Goal: Task Accomplishment & Management: Complete application form

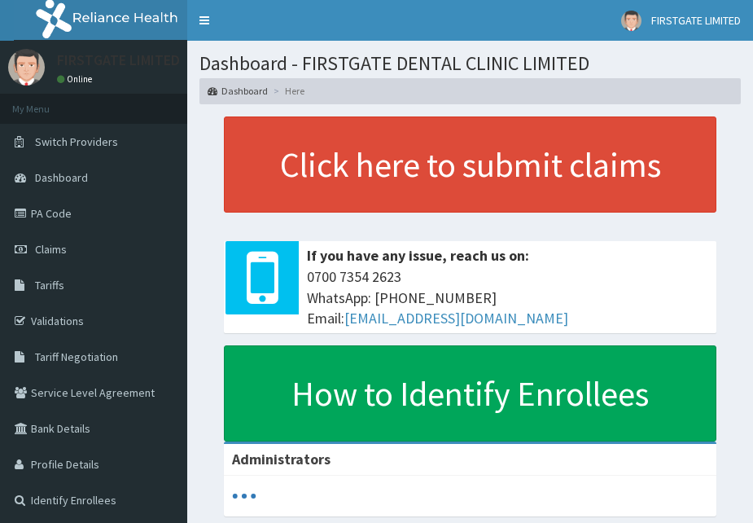
click at [55, 247] on span "Claims" at bounding box center [51, 249] width 32 height 15
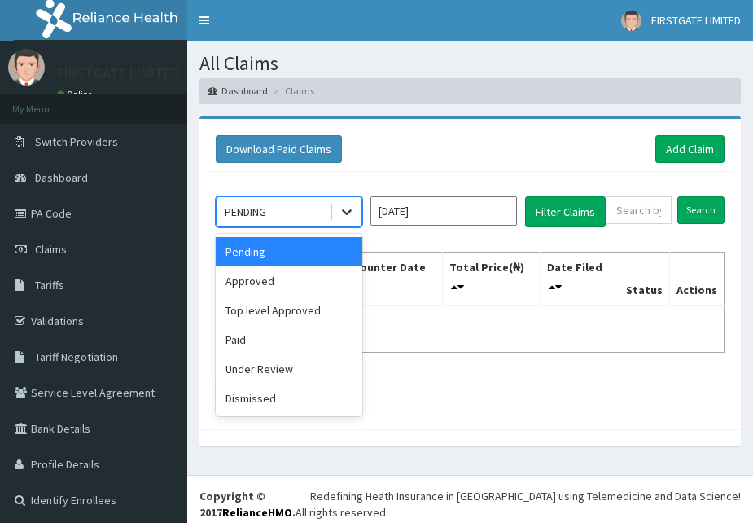
click at [352, 216] on icon at bounding box center [347, 211] width 16 height 16
click at [280, 286] on div "Approved" at bounding box center [289, 280] width 146 height 29
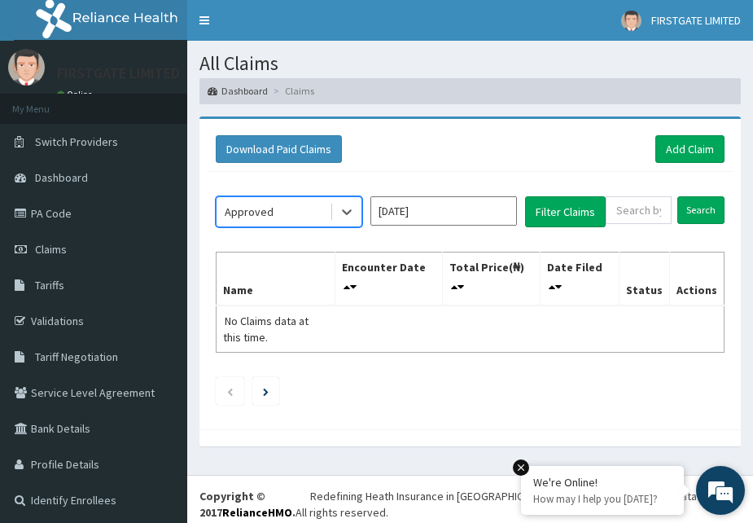
click at [638, 496] on p "How may I help you [DATE]?" at bounding box center [602, 499] width 138 height 14
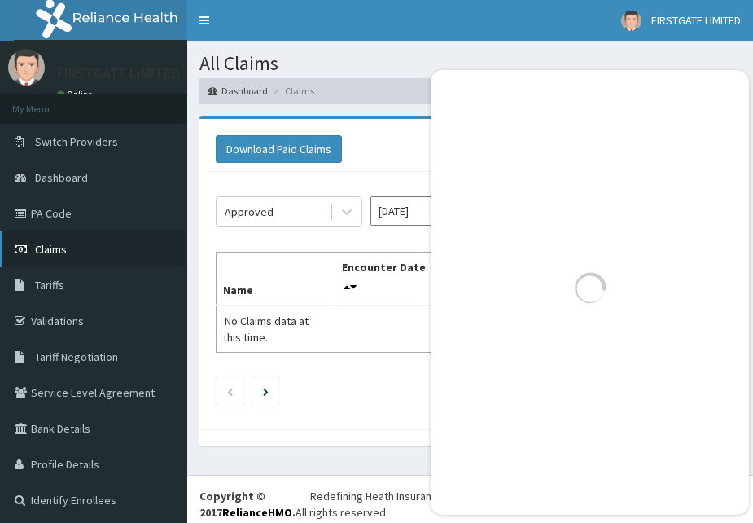
click at [67, 244] on link "Claims" at bounding box center [93, 249] width 187 height 36
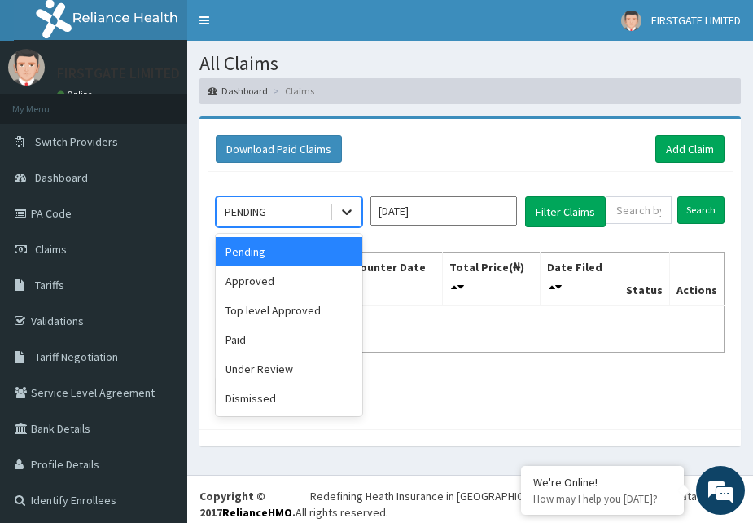
click at [348, 208] on icon at bounding box center [347, 211] width 16 height 16
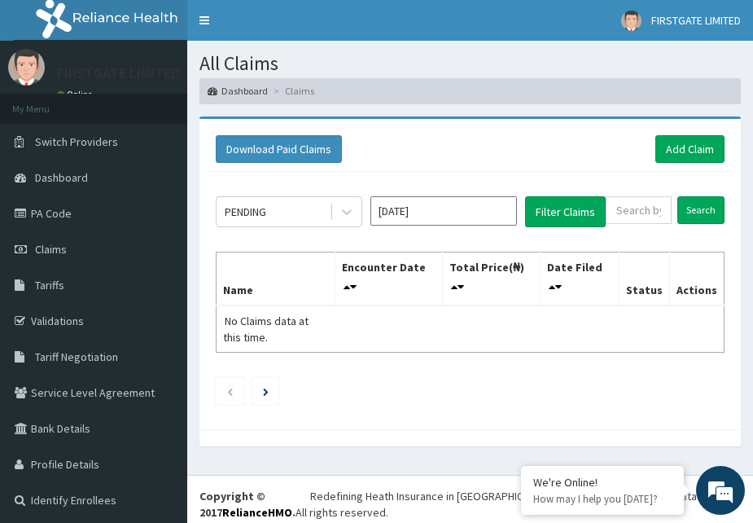
click at [435, 345] on table "Name Encounter Date Total Price(₦) Date Filed Status Actions No Claims data at …" at bounding box center [470, 301] width 509 height 101
click at [686, 151] on link "Add Claim" at bounding box center [689, 149] width 69 height 28
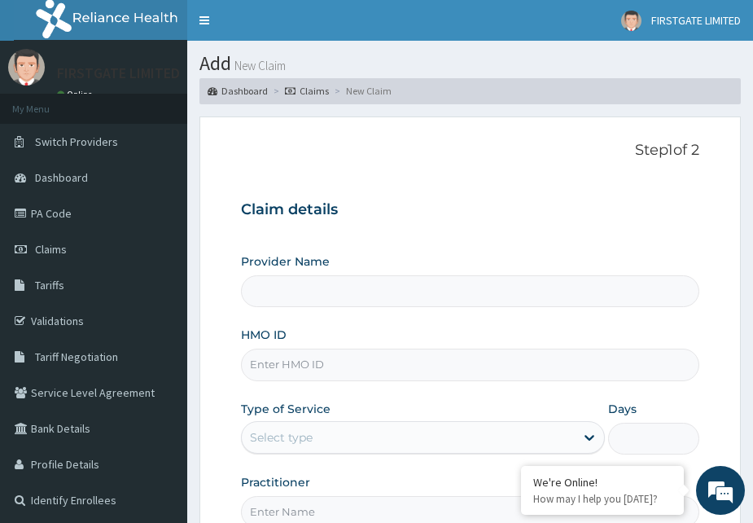
type input "FIRSTGATE DENTAL CLINIC LIMITED"
click at [501, 369] on input "HMO ID" at bounding box center [470, 364] width 459 height 32
type input "ERM/10138/A"
click at [588, 438] on icon at bounding box center [590, 438] width 10 height 6
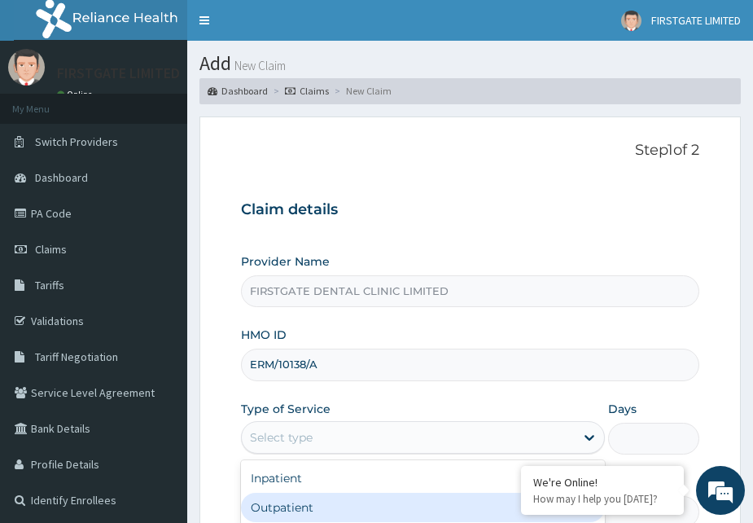
click at [372, 503] on div "Outpatient" at bounding box center [423, 506] width 365 height 29
type input "1"
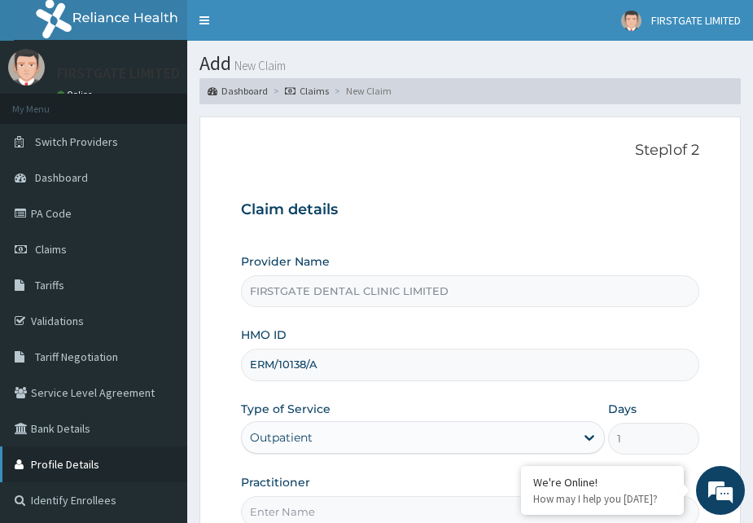
click at [85, 461] on link "Profile Details" at bounding box center [93, 464] width 187 height 36
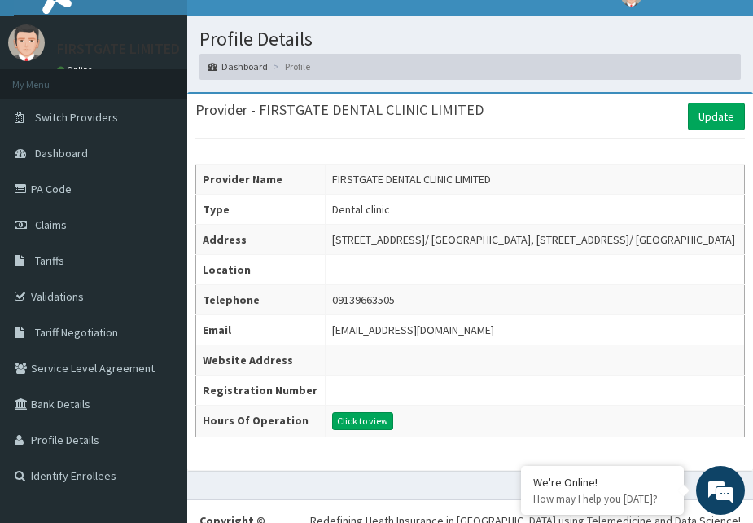
click at [332, 284] on td at bounding box center [534, 269] width 419 height 30
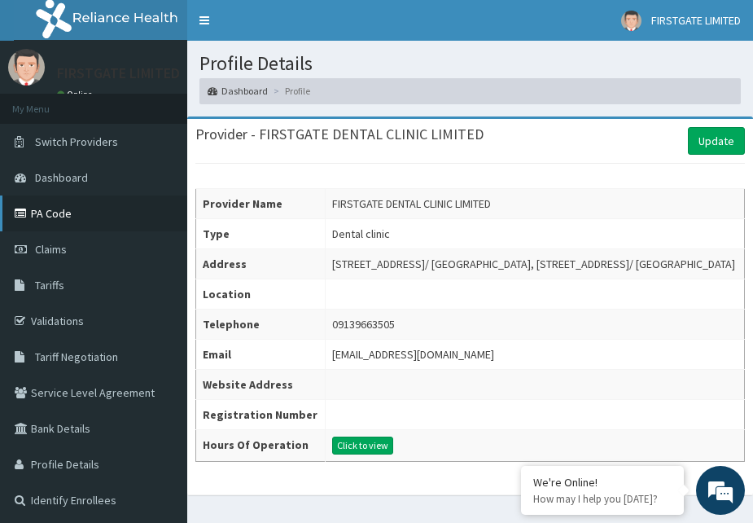
click at [72, 209] on link "PA Code" at bounding box center [93, 213] width 187 height 36
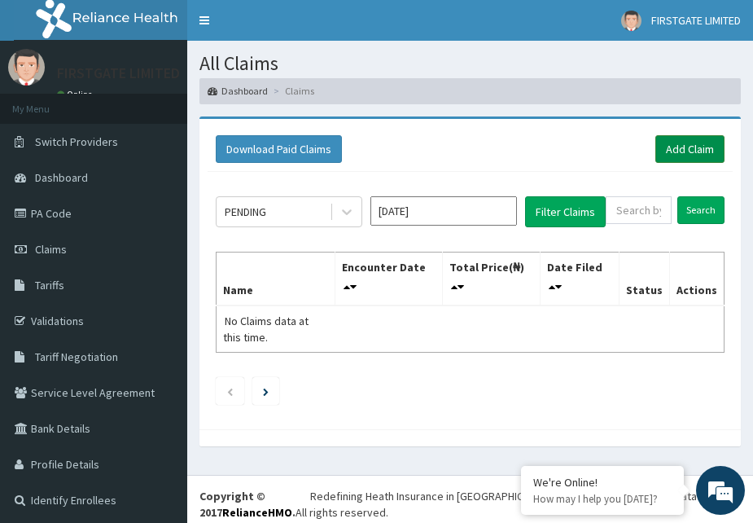
click at [694, 146] on link "Add Claim" at bounding box center [689, 149] width 69 height 28
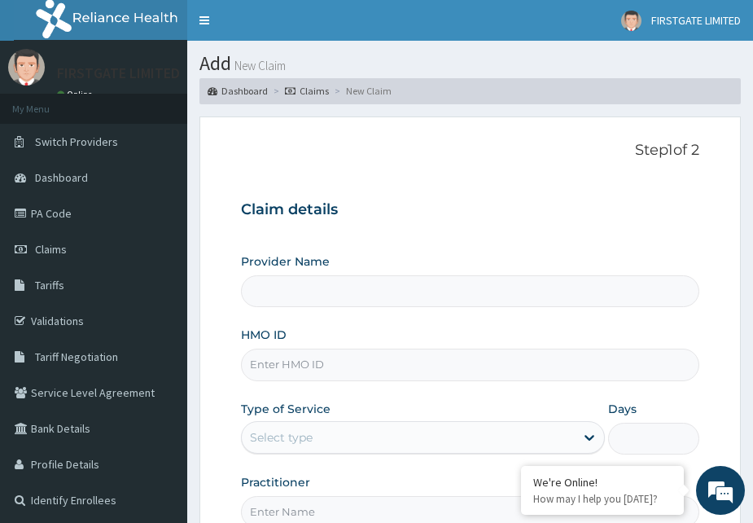
type input "FIRSTGATE DENTAL CLINIC LIMITED"
click at [331, 368] on input "HMO ID" at bounding box center [470, 364] width 459 height 32
type input "ERM/10138/A"
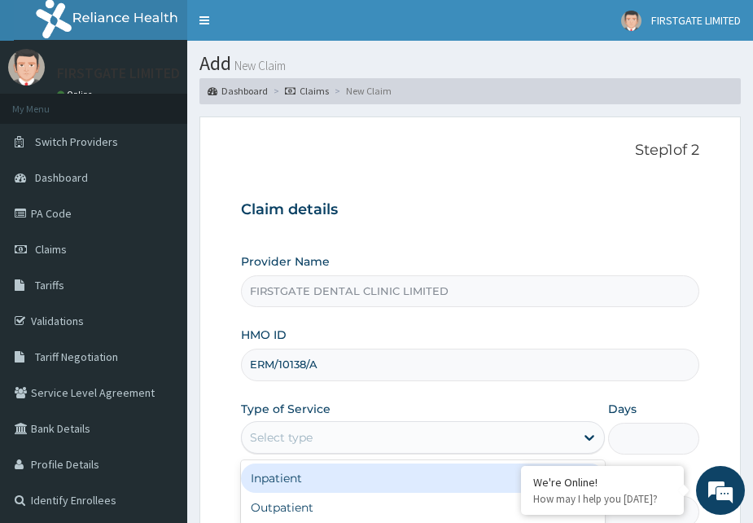
click at [318, 435] on div "Select type" at bounding box center [409, 437] width 334 height 26
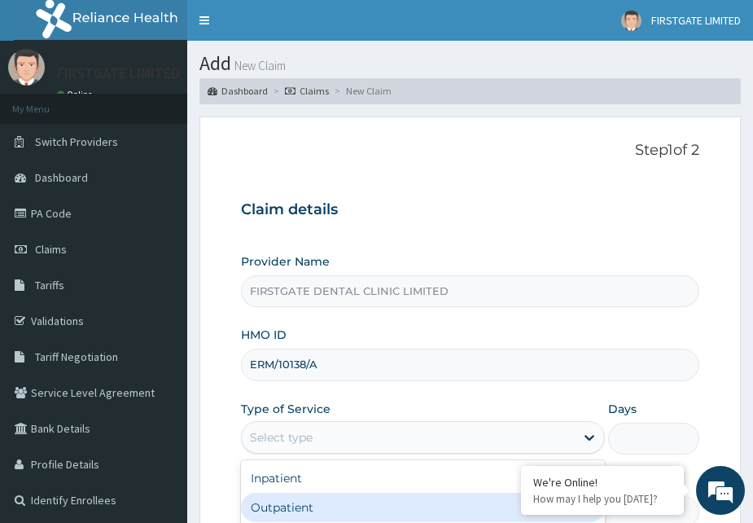
click at [311, 514] on div "Outpatient" at bounding box center [423, 506] width 365 height 29
type input "1"
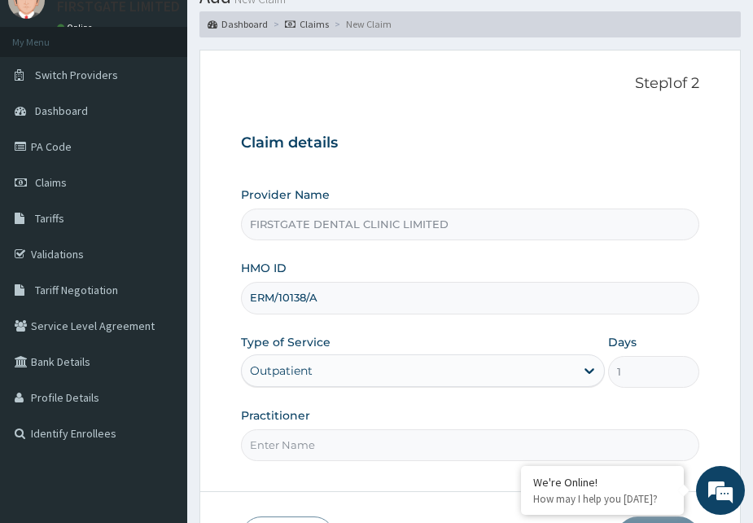
scroll to position [163, 0]
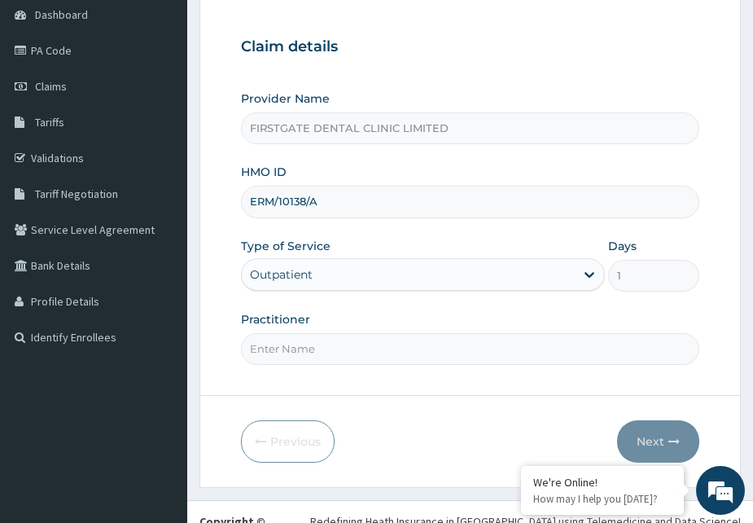
click at [353, 344] on input "Practitioner" at bounding box center [470, 349] width 459 height 32
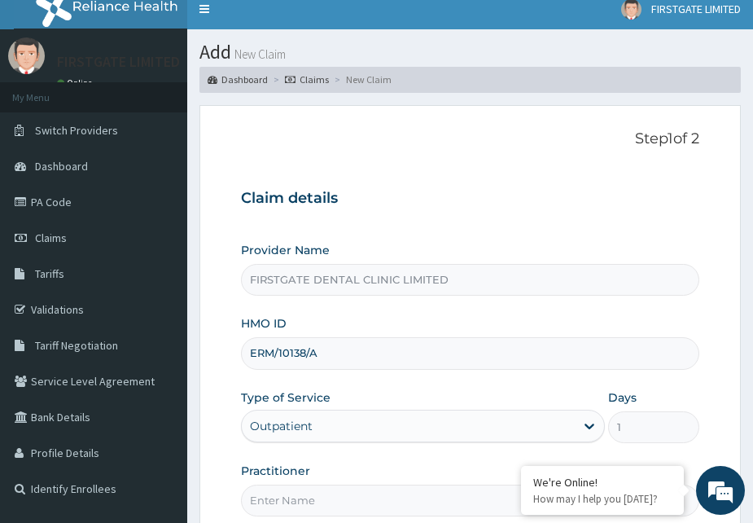
scroll to position [0, 0]
